Goal: Transaction & Acquisition: Purchase product/service

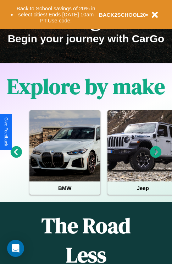
scroll to position [110, 0]
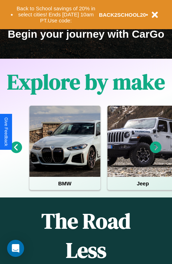
click at [156, 152] on icon at bounding box center [156, 148] width 12 height 12
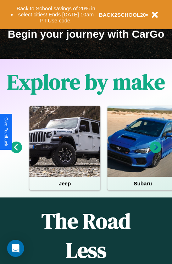
click at [16, 152] on icon at bounding box center [17, 148] width 12 height 12
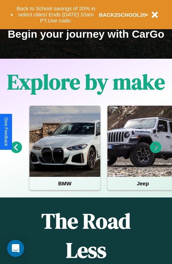
click at [156, 152] on icon at bounding box center [156, 148] width 12 height 12
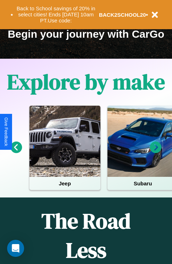
click at [156, 152] on icon at bounding box center [156, 148] width 12 height 12
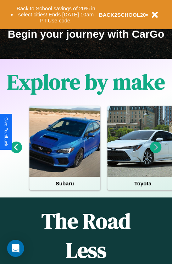
click at [156, 152] on icon at bounding box center [156, 148] width 12 height 12
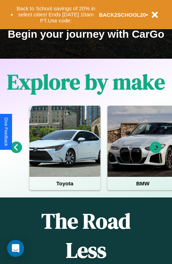
click at [156, 152] on icon at bounding box center [156, 148] width 12 height 12
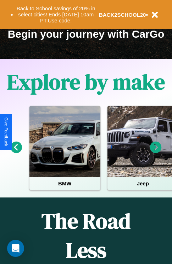
click at [16, 152] on icon at bounding box center [17, 148] width 12 height 12
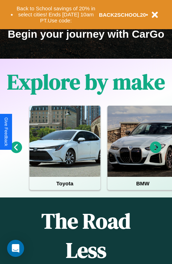
click at [156, 152] on icon at bounding box center [156, 148] width 12 height 12
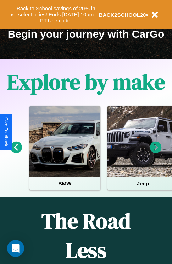
click at [156, 152] on icon at bounding box center [156, 148] width 12 height 12
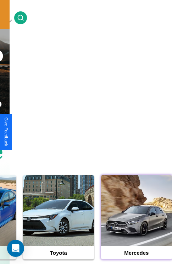
click at [137, 221] on div at bounding box center [136, 210] width 71 height 71
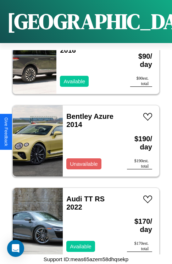
scroll to position [934, 0]
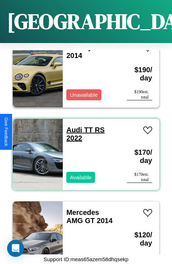
click at [72, 126] on link "Audi TT RS 2022" at bounding box center [85, 134] width 38 height 16
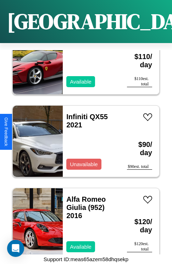
scroll to position [2171, 0]
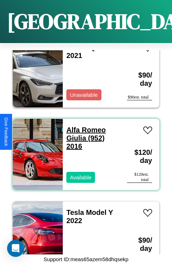
click at [84, 126] on link "Alfa Romeo Giulia (952) 2016" at bounding box center [85, 138] width 39 height 24
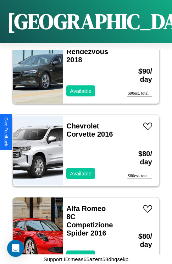
scroll to position [1264, 0]
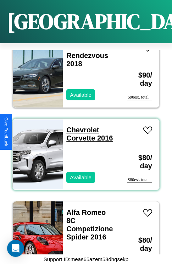
click at [81, 126] on link "Chevrolet Corvette 2016" at bounding box center [89, 134] width 47 height 16
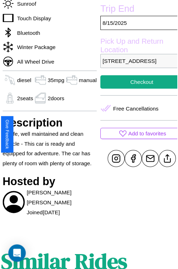
scroll to position [213, 26]
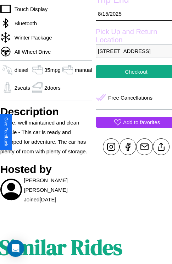
click at [132, 127] on p "Add to favorites" at bounding box center [141, 122] width 37 height 10
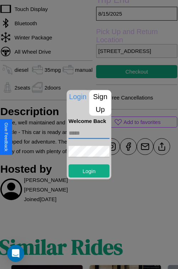
click at [89, 133] on input "text" at bounding box center [89, 132] width 41 height 11
type input "**********"
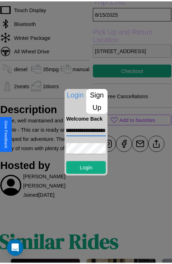
scroll to position [0, 0]
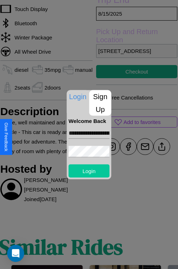
click at [89, 171] on button "Login" at bounding box center [89, 170] width 41 height 13
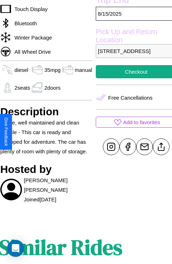
scroll to position [213, 26]
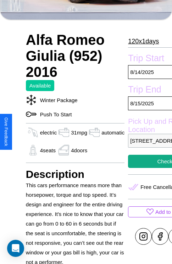
scroll to position [344, 0]
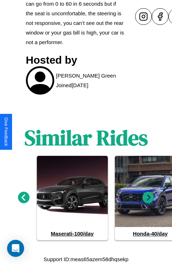
click at [149, 198] on icon at bounding box center [149, 198] width 12 height 12
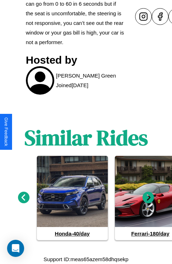
click at [23, 198] on icon at bounding box center [24, 198] width 12 height 12
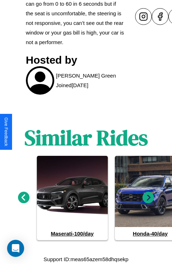
click at [149, 198] on icon at bounding box center [149, 198] width 12 height 12
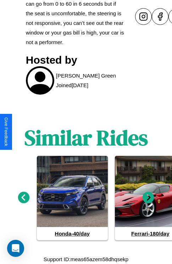
click at [149, 198] on icon at bounding box center [149, 198] width 12 height 12
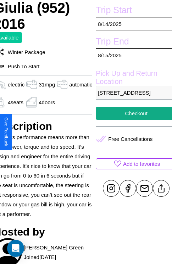
scroll to position [163, 34]
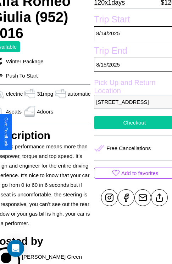
click at [132, 129] on button "Checkout" at bounding box center [134, 122] width 81 height 13
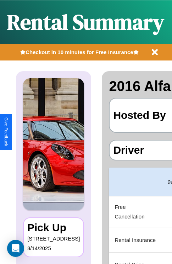
scroll to position [0, 134]
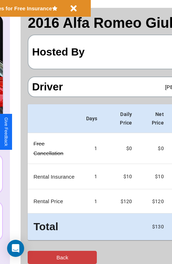
click at [34, 257] on button "Back" at bounding box center [62, 257] width 69 height 13
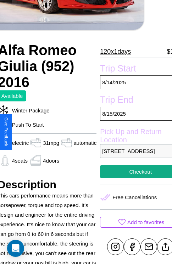
scroll to position [138, 34]
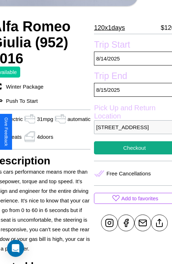
click at [132, 132] on p "6314 Hillside Avenue London 84304 United Kingdom" at bounding box center [134, 127] width 81 height 14
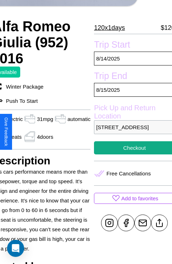
click at [132, 132] on p "6314 Hillside Avenue London 84304 United Kingdom" at bounding box center [134, 127] width 81 height 14
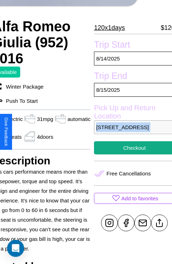
click at [132, 132] on p "6314 Hillside Avenue London 84304 United Kingdom" at bounding box center [134, 127] width 81 height 14
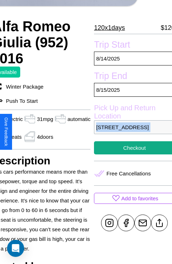
click at [132, 132] on p "6314 Hillside Avenue London 84304 United Kingdom" at bounding box center [134, 127] width 81 height 14
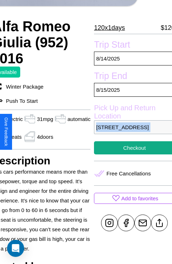
click at [132, 132] on p "6314 Hillside Avenue London 84304 United Kingdom" at bounding box center [134, 127] width 81 height 14
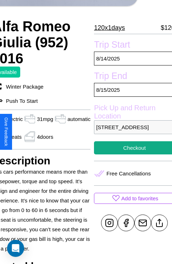
scroll to position [238, 34]
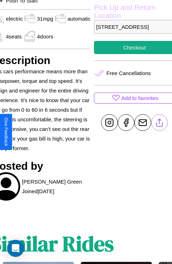
click at [160, 124] on line at bounding box center [160, 121] width 0 height 5
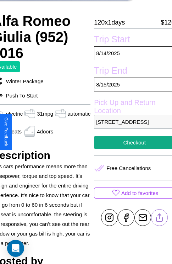
scroll to position [138, 34]
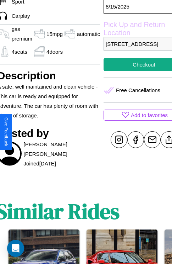
scroll to position [220, 31]
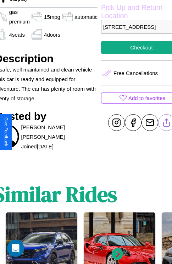
click at [167, 124] on line at bounding box center [167, 121] width 0 height 5
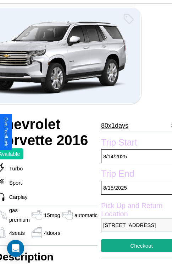
scroll to position [16, 31]
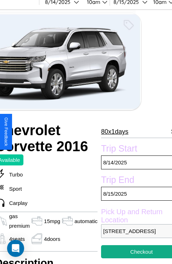
click at [114, 132] on p "80 x 1 days" at bounding box center [114, 131] width 27 height 11
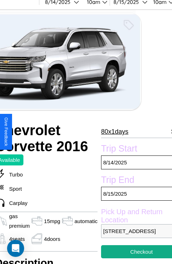
click at [114, 132] on p "80 x 1 days" at bounding box center [114, 131] width 27 height 11
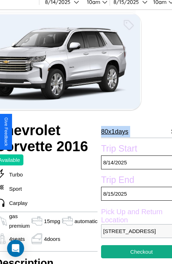
click at [114, 132] on p "80 x 1 days" at bounding box center [114, 131] width 27 height 11
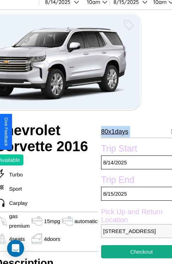
click at [114, 132] on p "80 x 1 days" at bounding box center [114, 131] width 27 height 11
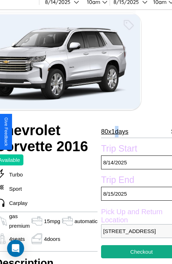
click at [114, 132] on p "80 x 1 days" at bounding box center [114, 131] width 27 height 11
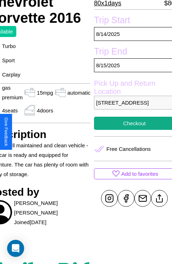
scroll to position [145, 38]
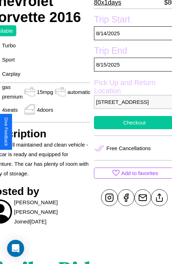
click at [132, 129] on button "Checkout" at bounding box center [134, 122] width 81 height 13
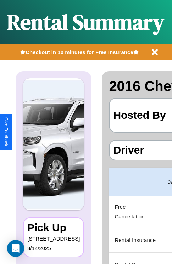
scroll to position [0, 134]
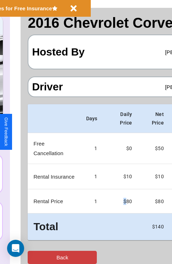
click at [34, 257] on button "Back" at bounding box center [62, 257] width 69 height 13
